Goal: Check status: Check status

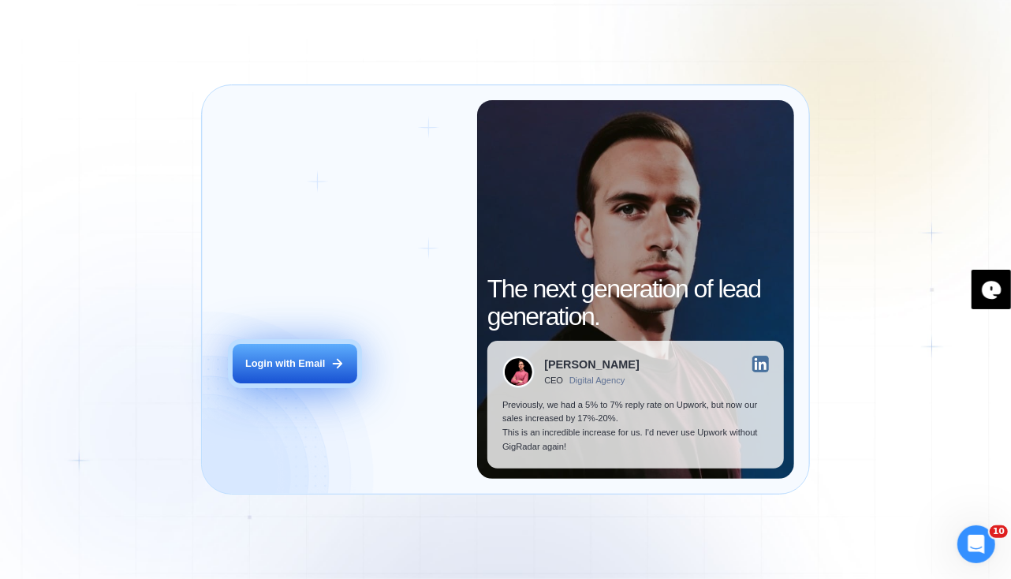
click at [310, 370] on div "Login with Email" at bounding box center [285, 363] width 80 height 14
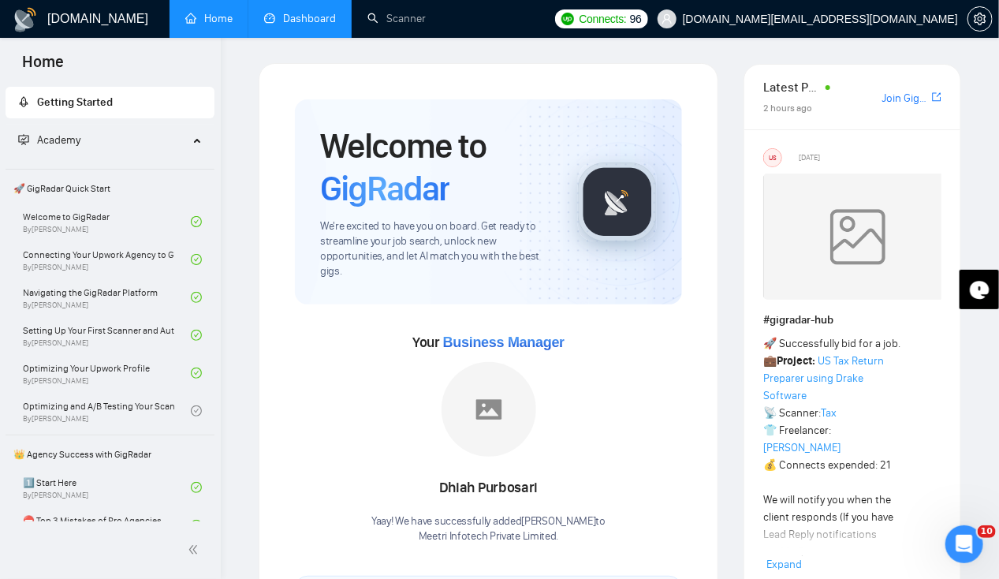
click at [296, 14] on link "Dashboard" at bounding box center [300, 18] width 72 height 13
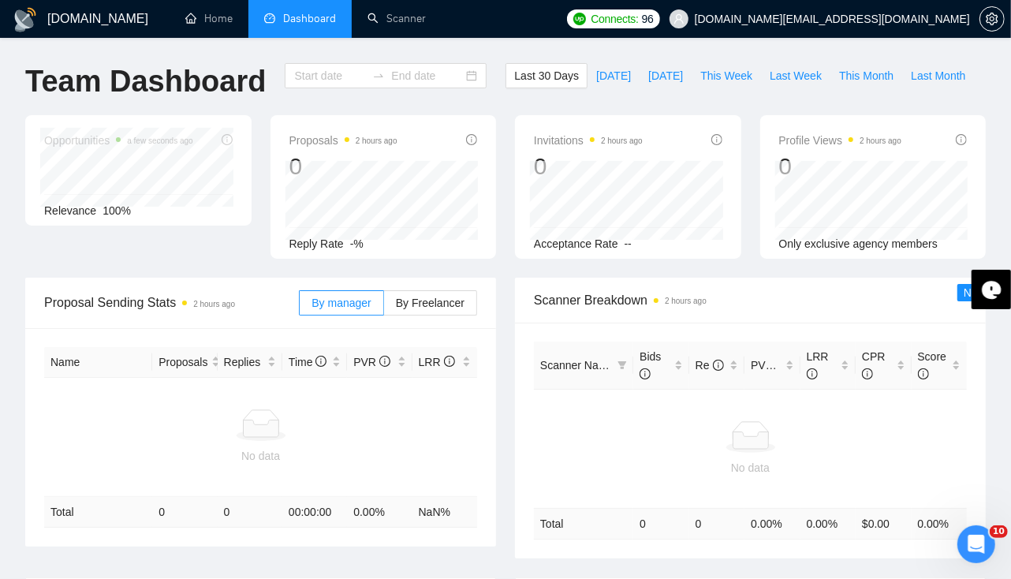
type input "[DATE]"
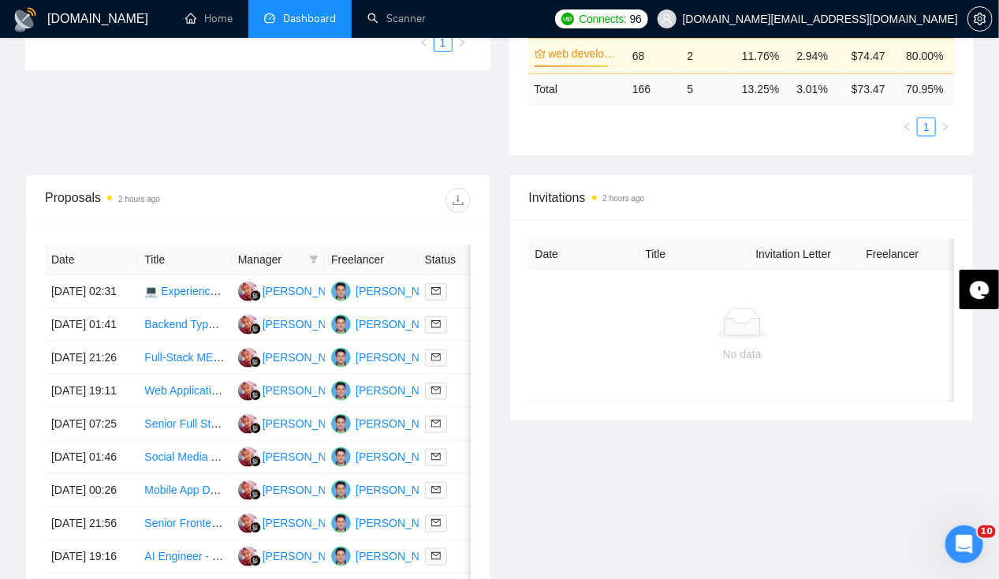
scroll to position [449, 0]
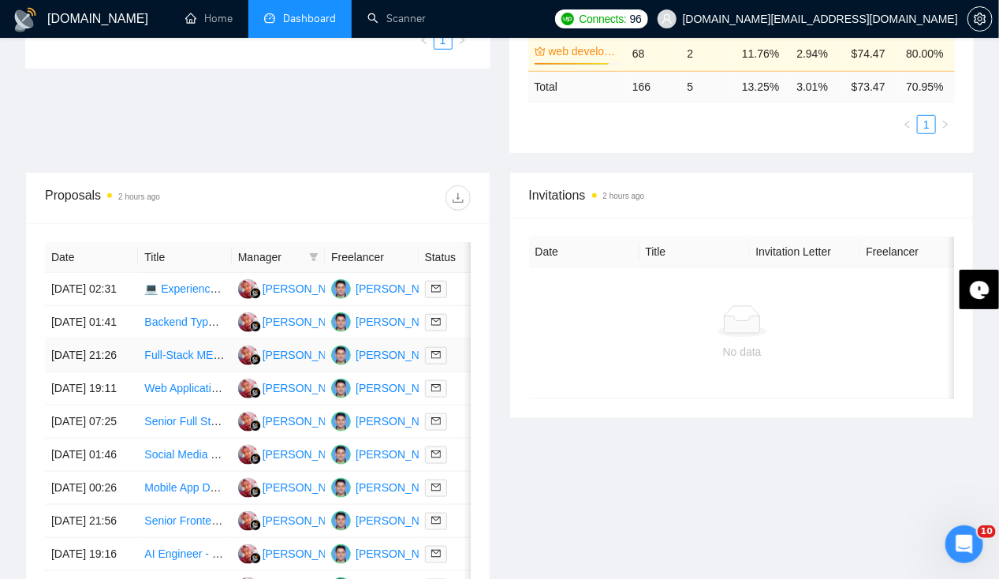
click at [80, 371] on td "[DATE] 21:26" at bounding box center [91, 355] width 93 height 33
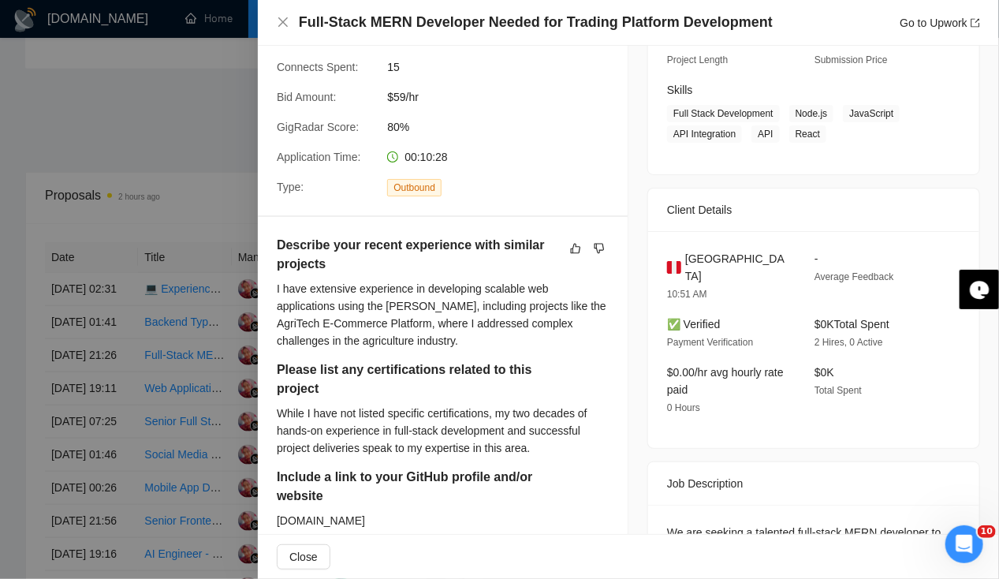
scroll to position [224, 0]
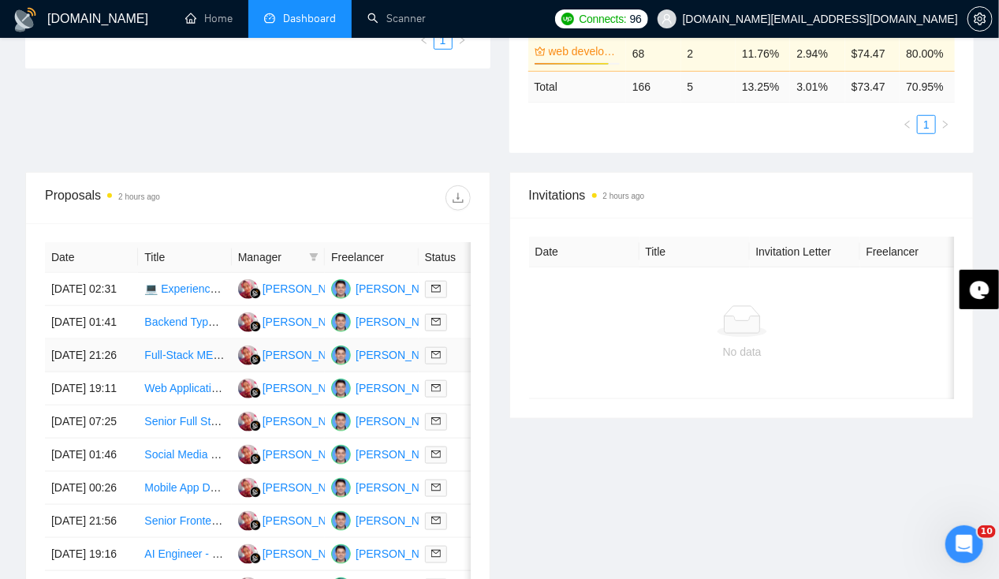
click at [79, 371] on td "[DATE] 21:26" at bounding box center [91, 355] width 93 height 33
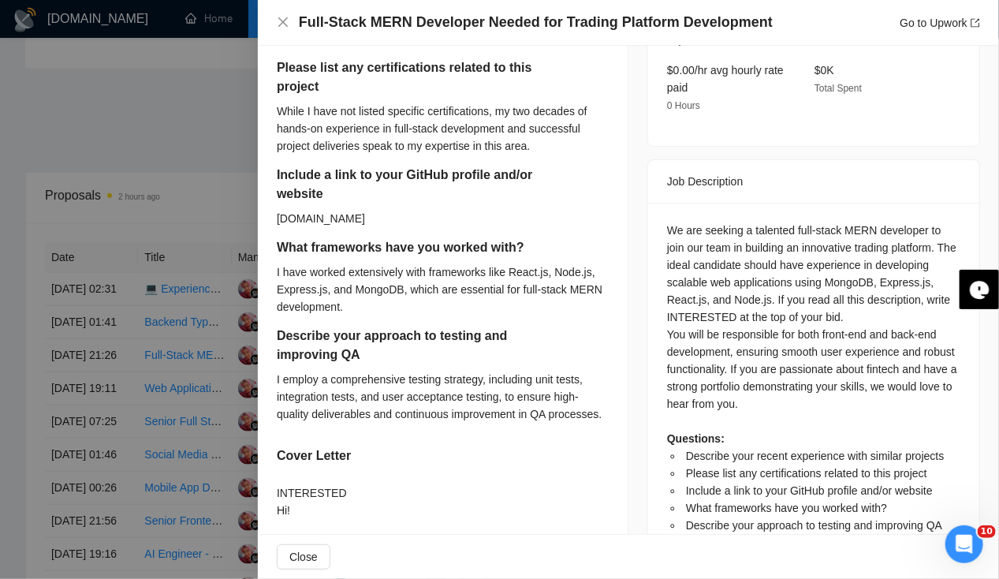
scroll to position [584, 0]
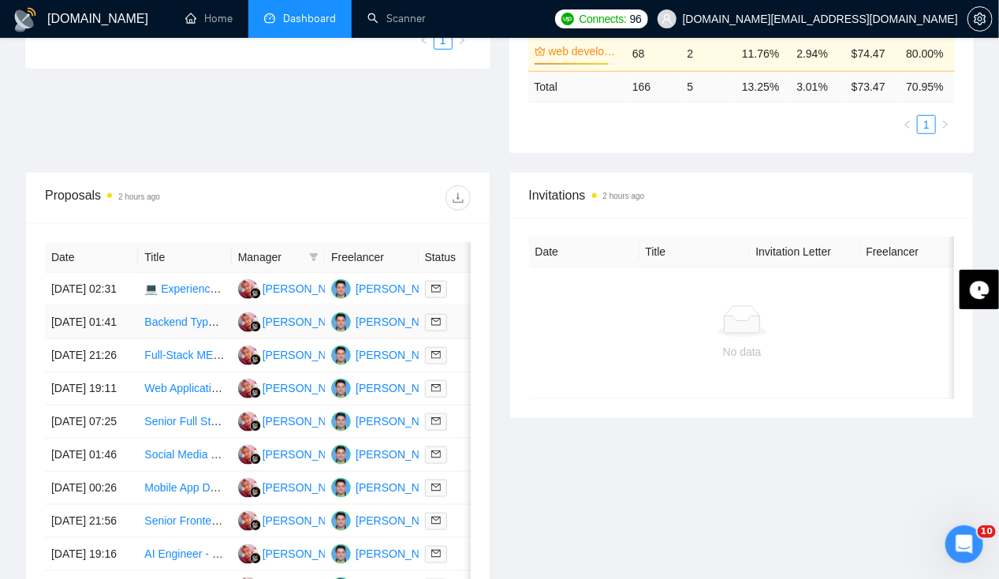
click at [79, 316] on td "[DATE] 01:41" at bounding box center [91, 322] width 93 height 33
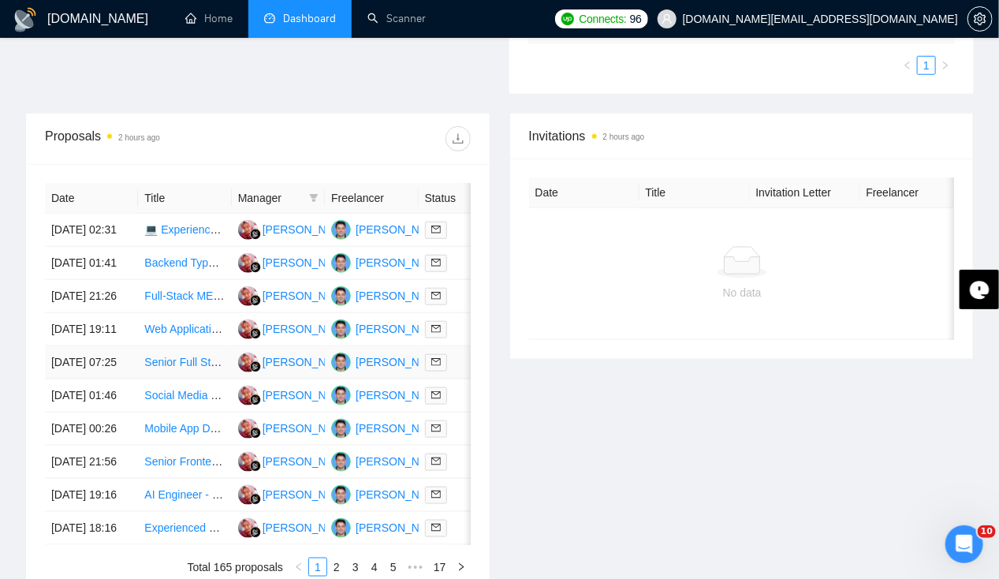
scroll to position [506, 0]
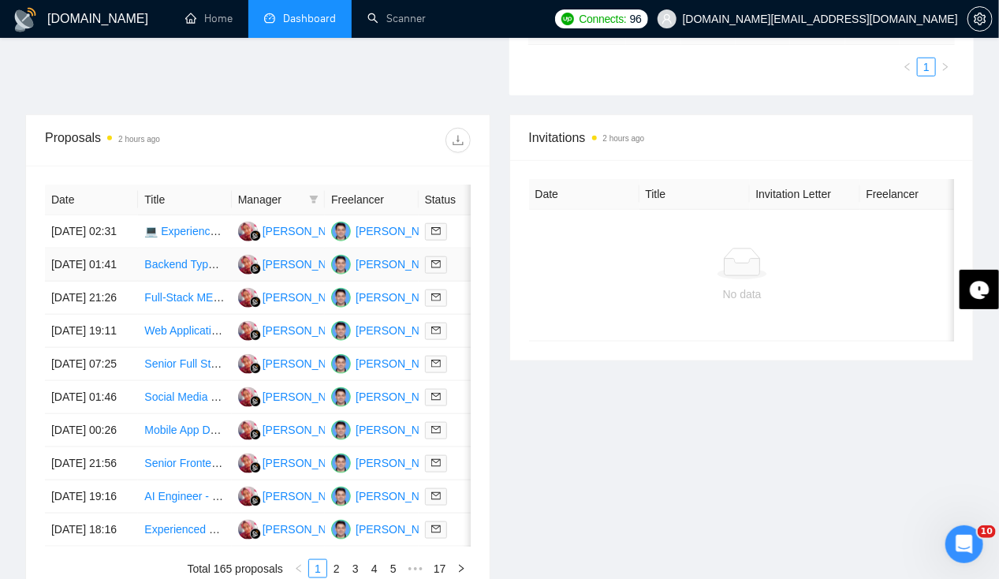
click at [87, 258] on td "[DATE] 01:41" at bounding box center [91, 264] width 93 height 33
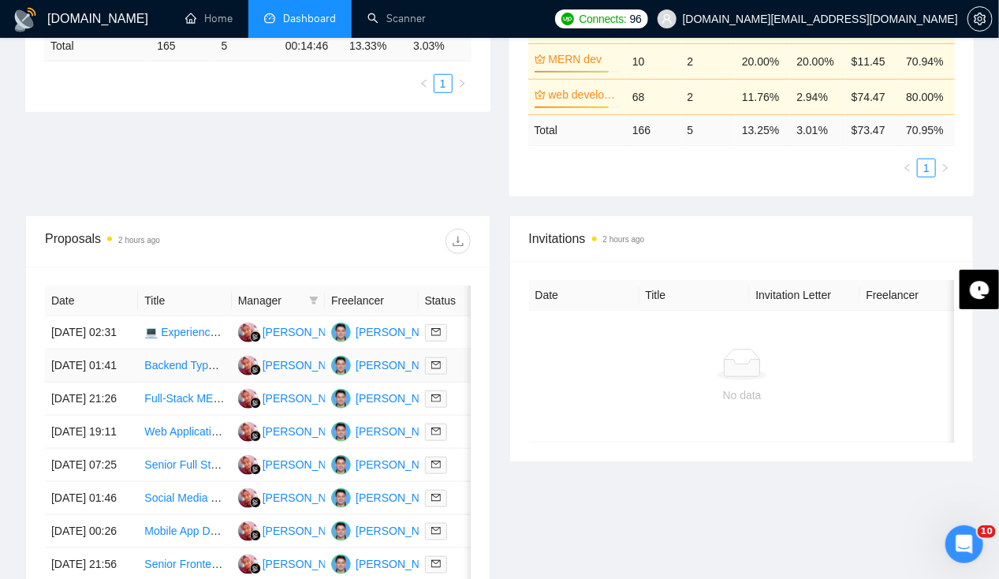
scroll to position [405, 0]
click at [84, 316] on td "[DATE] 02:31" at bounding box center [91, 332] width 93 height 33
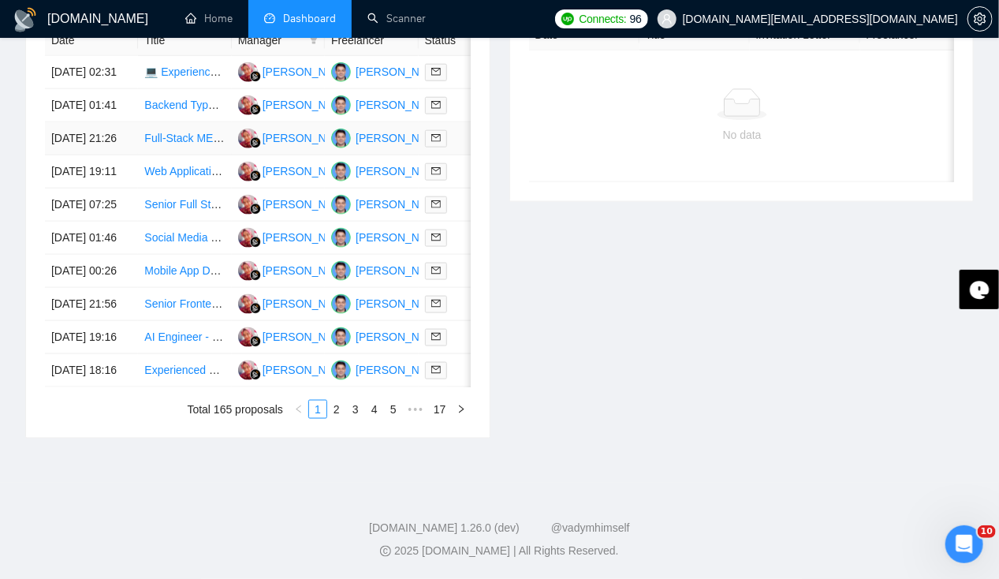
scroll to position [0, 0]
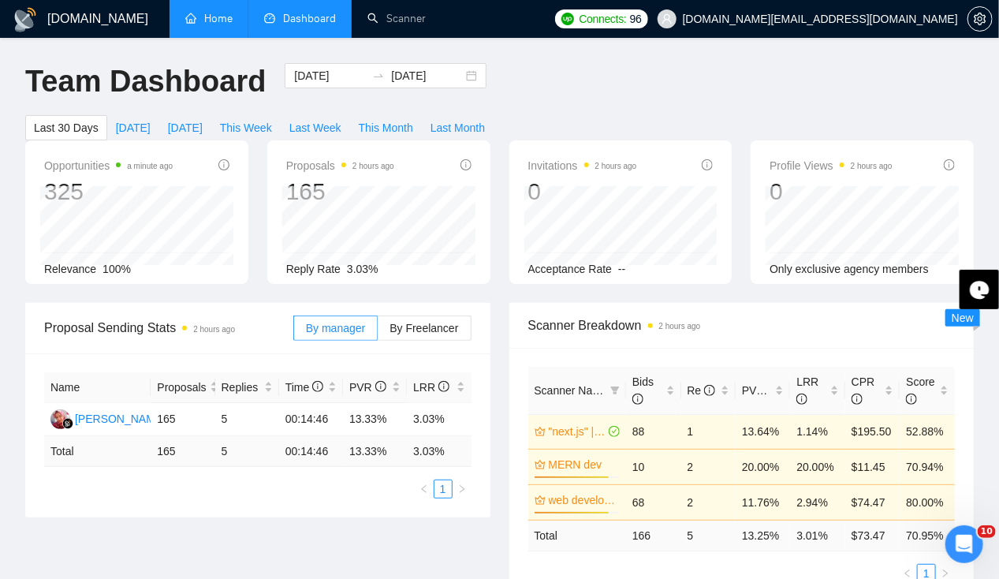
click at [201, 17] on link "Home" at bounding box center [208, 18] width 47 height 13
